Goal: Information Seeking & Learning: Learn about a topic

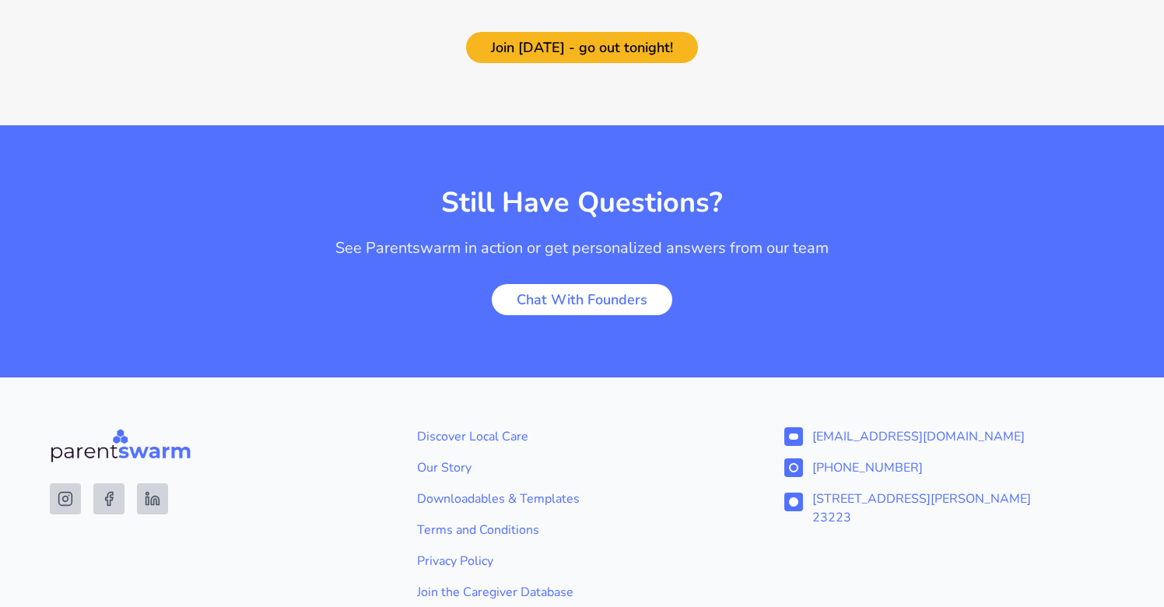
scroll to position [3314, 0]
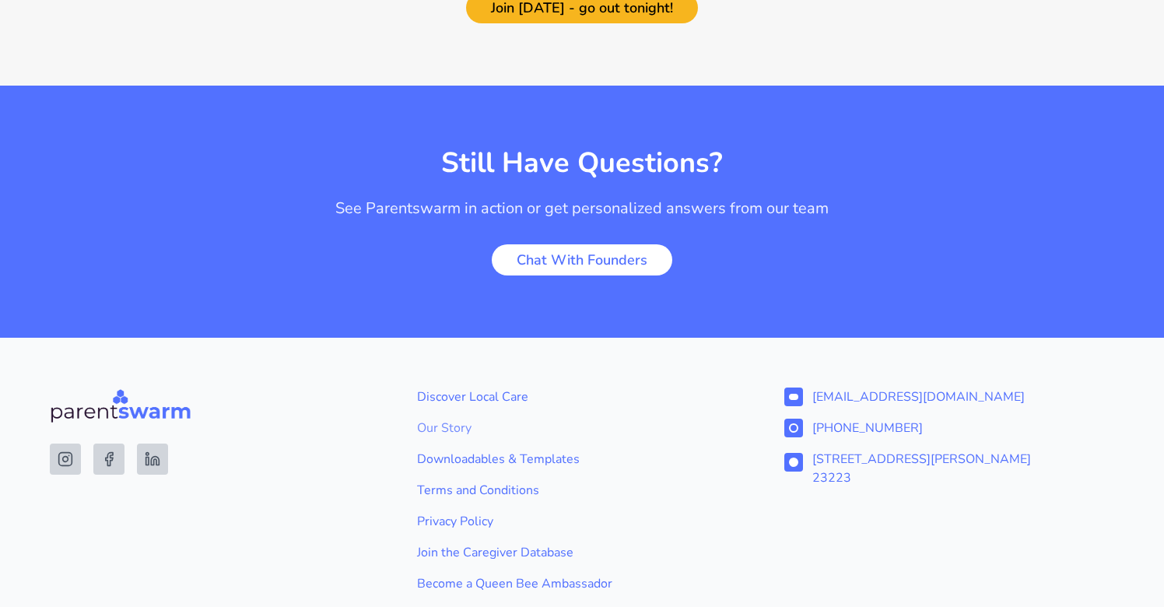
click at [467, 419] on link "Our Story" at bounding box center [582, 428] width 330 height 19
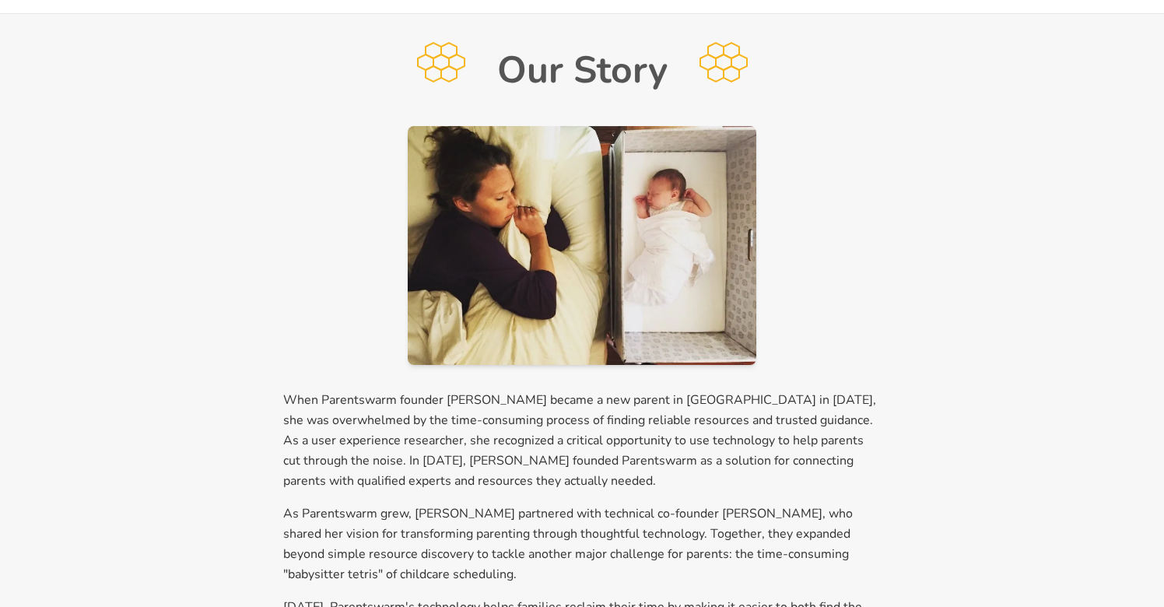
scroll to position [61, 0]
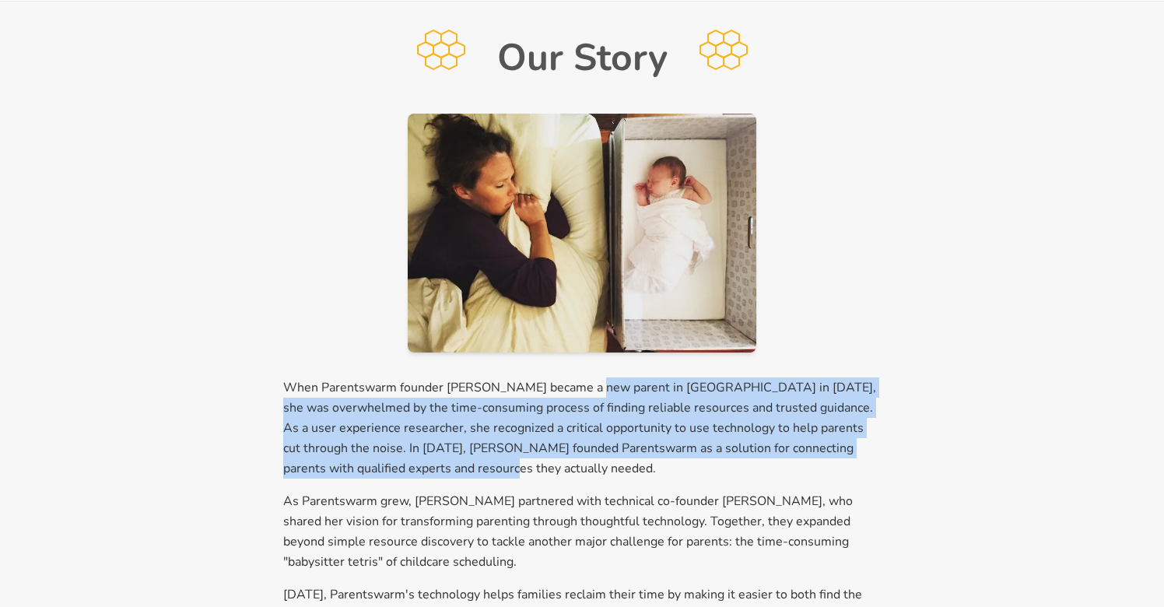
drag, startPoint x: 582, startPoint y: 388, endPoint x: 777, endPoint y: 469, distance: 211.0
click at [777, 469] on p "When Parentswarm founder Carly Buxton became a new parent in Boston in 2017, sh…" at bounding box center [582, 427] width 598 height 101
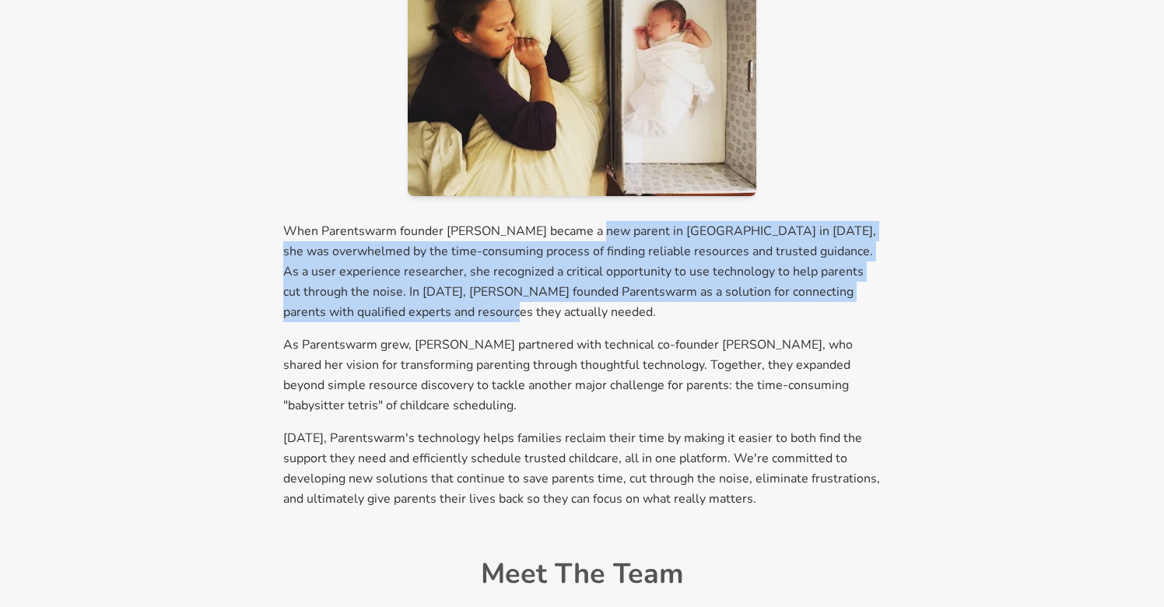
scroll to position [228, 0]
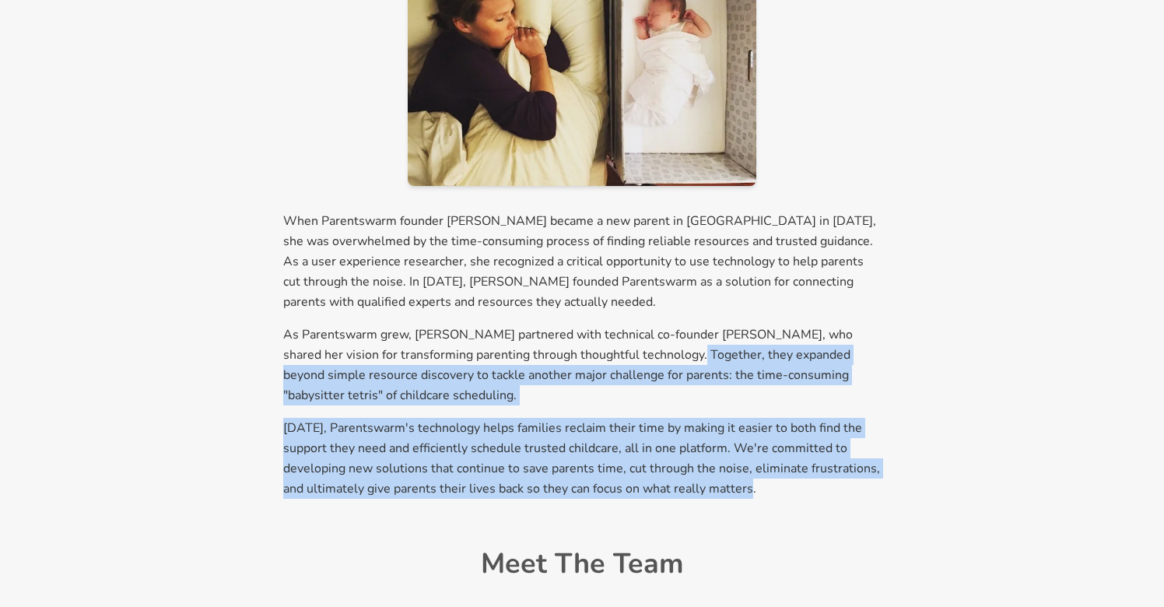
drag, startPoint x: 651, startPoint y: 356, endPoint x: 792, endPoint y: 486, distance: 192.2
click at [792, 486] on div "When Parentswarm founder Carly Buxton became a new parent in Boston in 2017, sh…" at bounding box center [582, 355] width 598 height 288
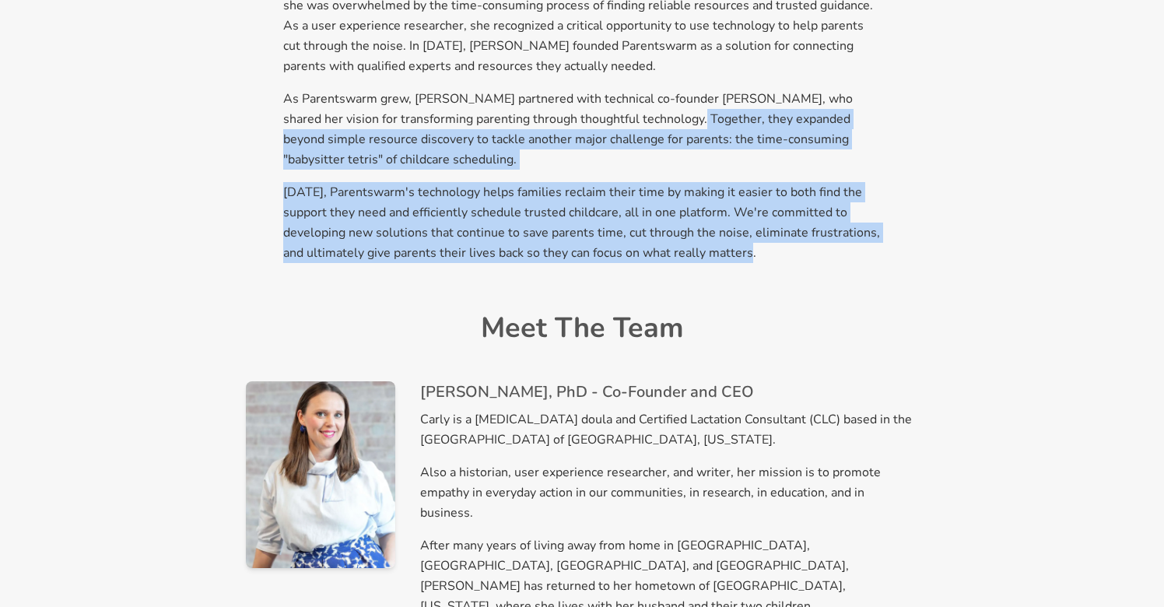
scroll to position [466, 0]
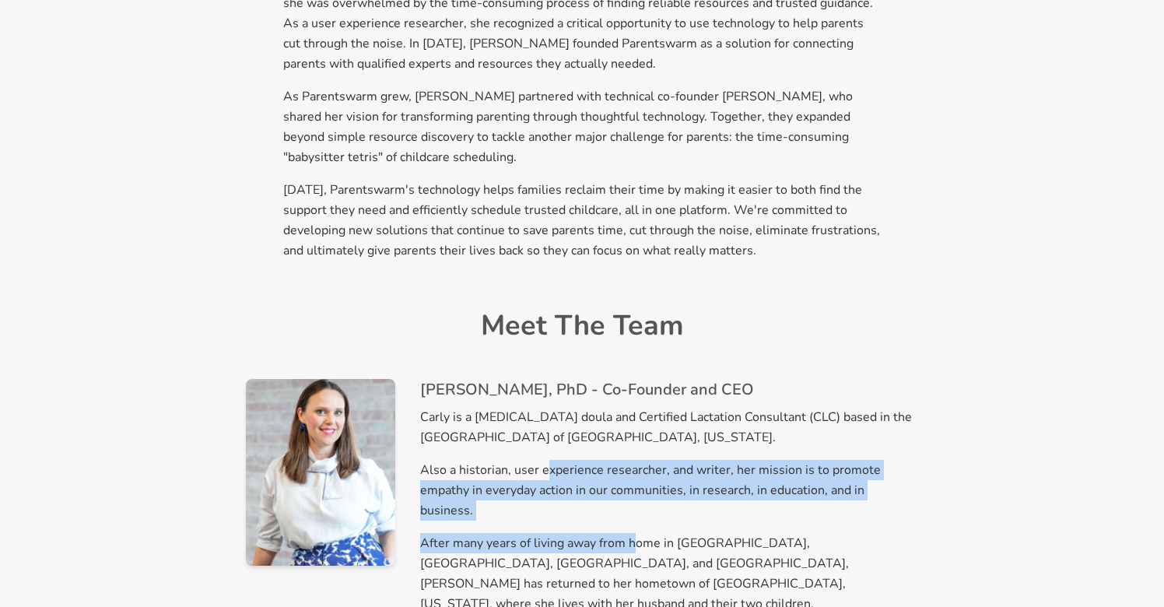
drag, startPoint x: 545, startPoint y: 465, endPoint x: 630, endPoint y: 518, distance: 101.0
click at [630, 518] on div "Carly Buxton, PhD - Co-Founder and CEO Carly is a postpartum doula and Certifie…" at bounding box center [669, 496] width 498 height 235
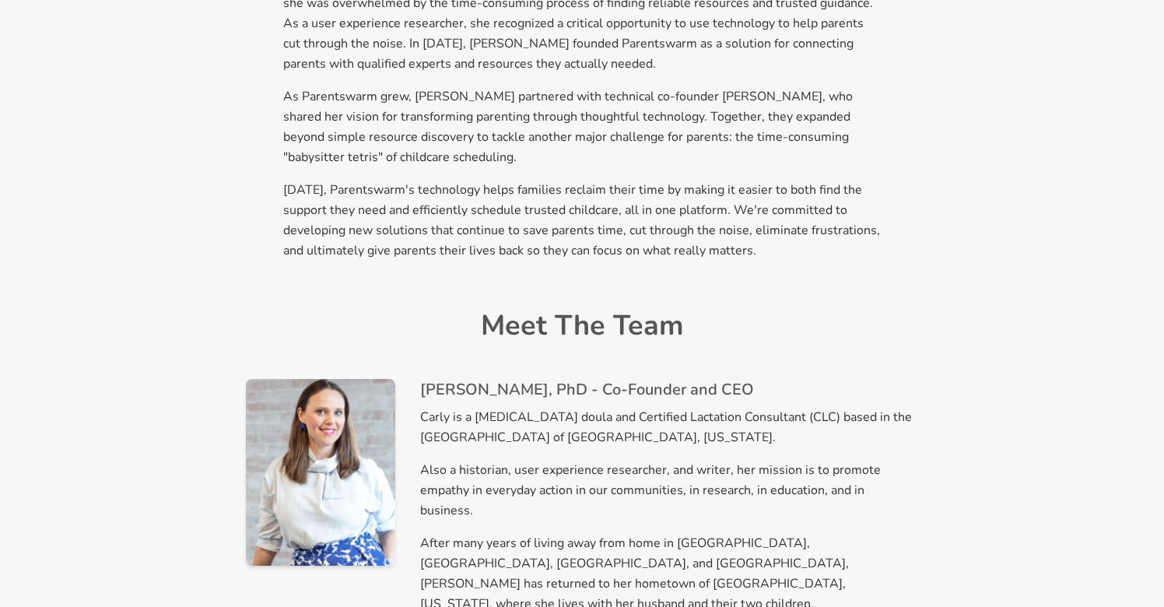
click at [616, 562] on p "After many years of living away from home in Chicago, Boston, China, and Japan,…" at bounding box center [669, 573] width 498 height 81
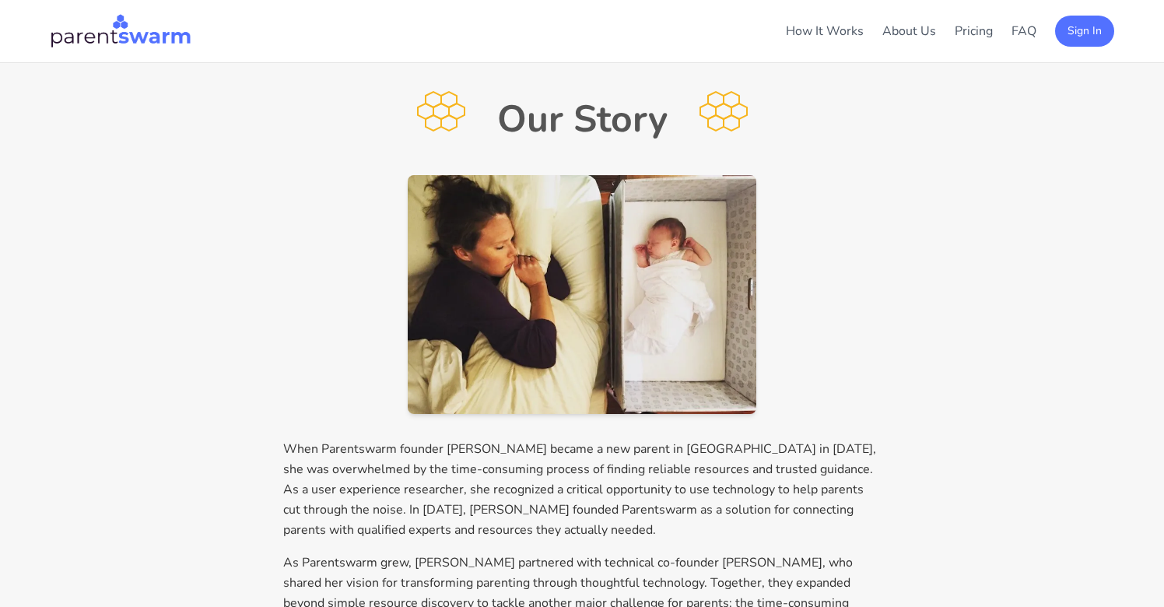
scroll to position [0, 0]
click at [848, 30] on link "How It Works" at bounding box center [825, 31] width 78 height 17
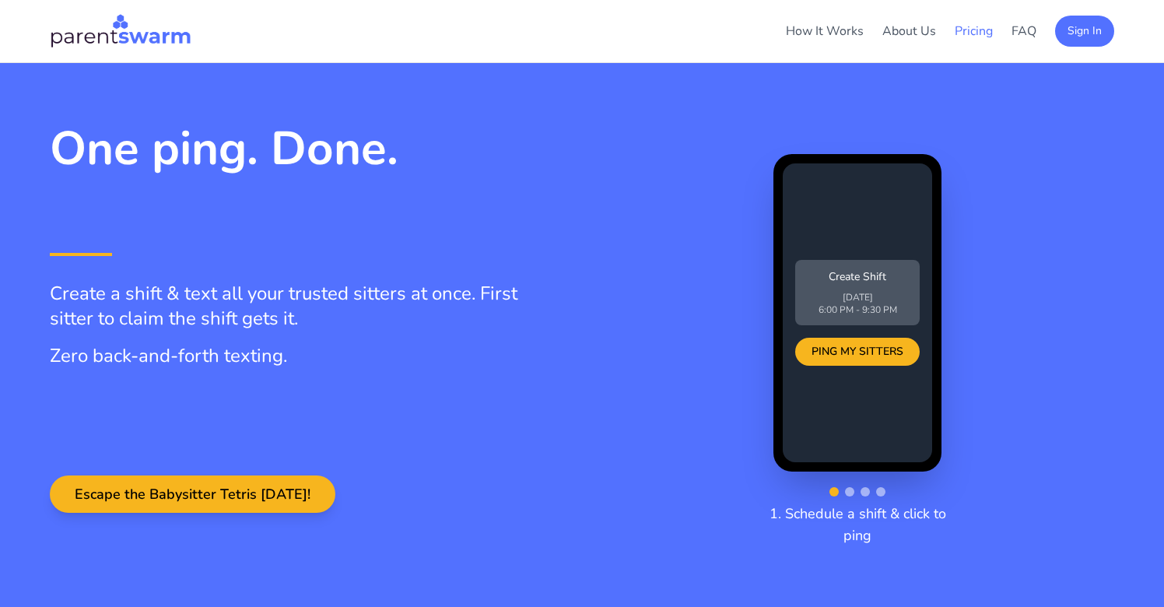
click at [966, 30] on link "Pricing" at bounding box center [974, 31] width 38 height 17
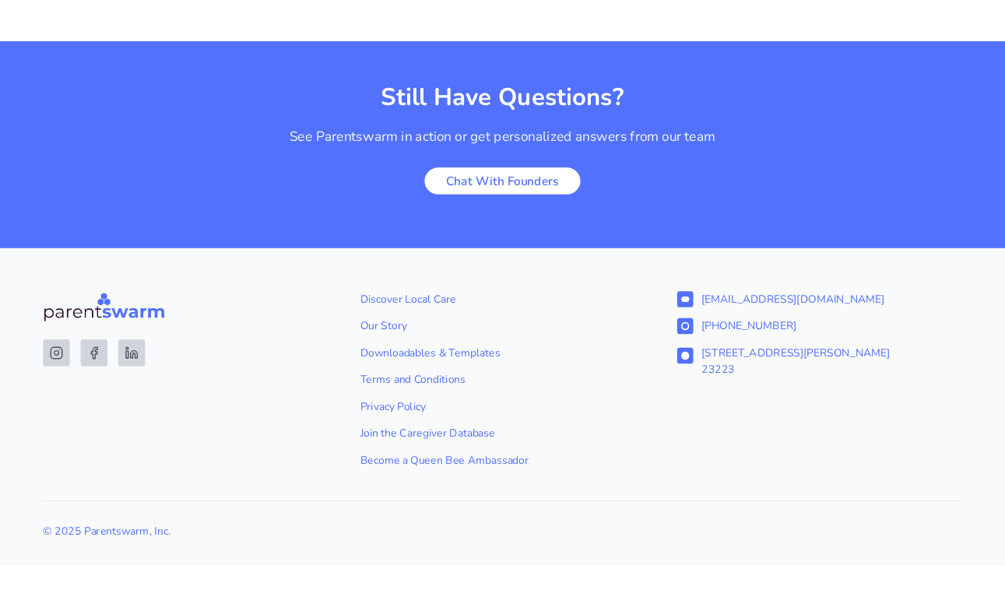
scroll to position [3411, 0]
